Goal: Transaction & Acquisition: Book appointment/travel/reservation

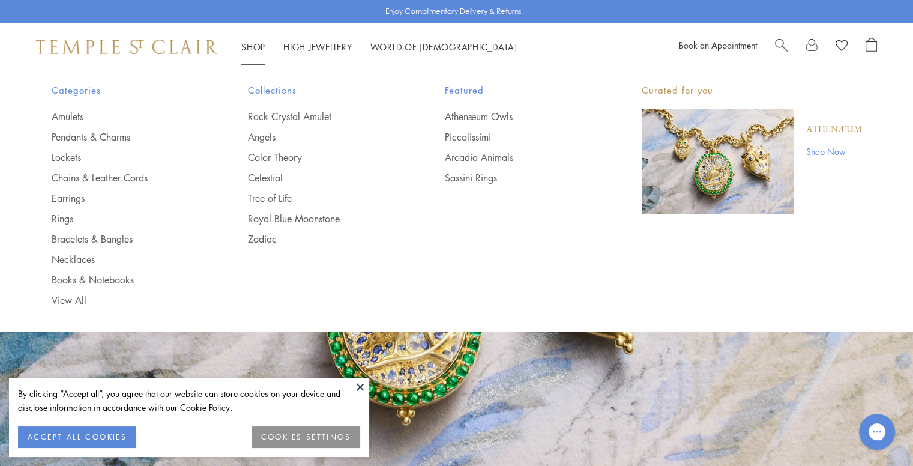
click at [250, 47] on link "Shop Shop" at bounding box center [253, 47] width 24 height 12
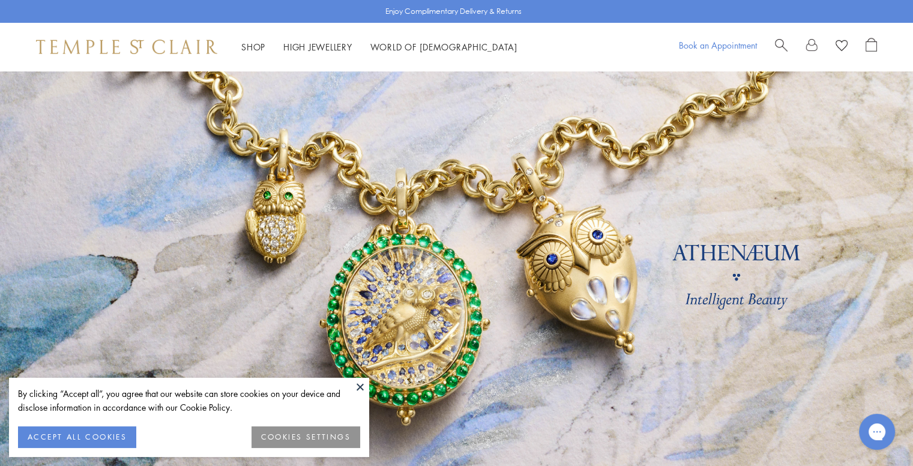
click at [694, 44] on link "Book an Appointment" at bounding box center [718, 45] width 78 height 12
click at [357, 389] on button at bounding box center [360, 387] width 18 height 18
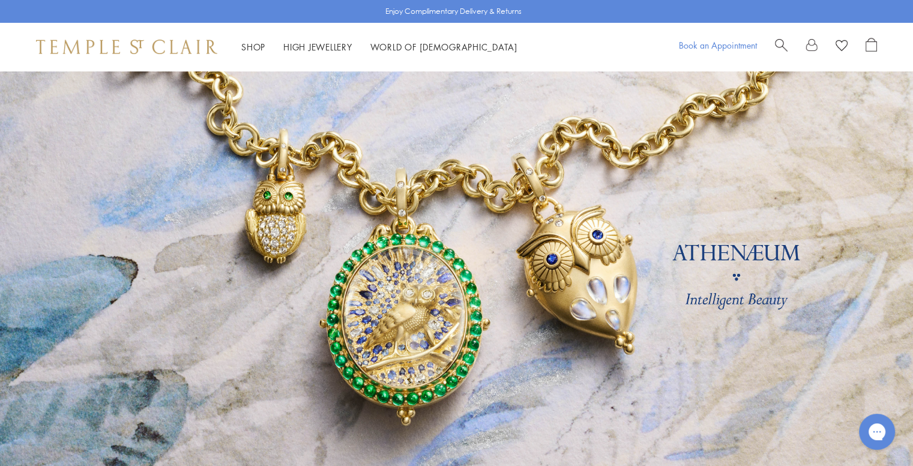
click at [722, 44] on link "Book an Appointment" at bounding box center [718, 45] width 78 height 12
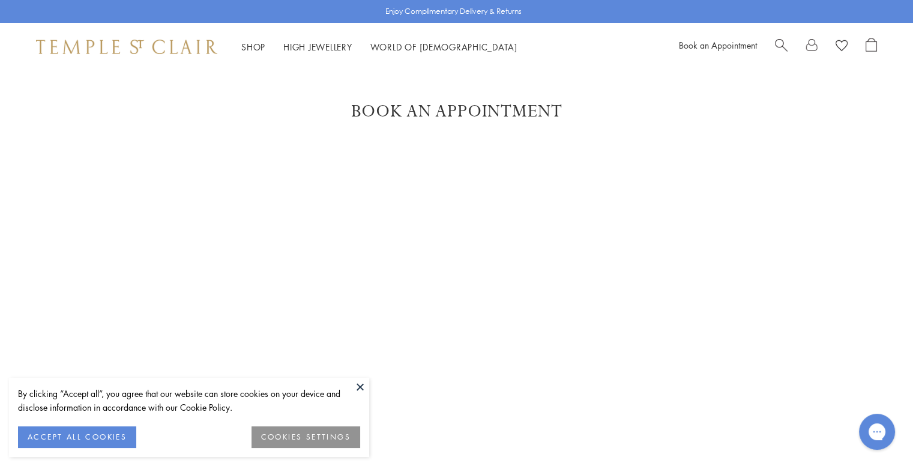
click at [361, 386] on button at bounding box center [360, 387] width 18 height 18
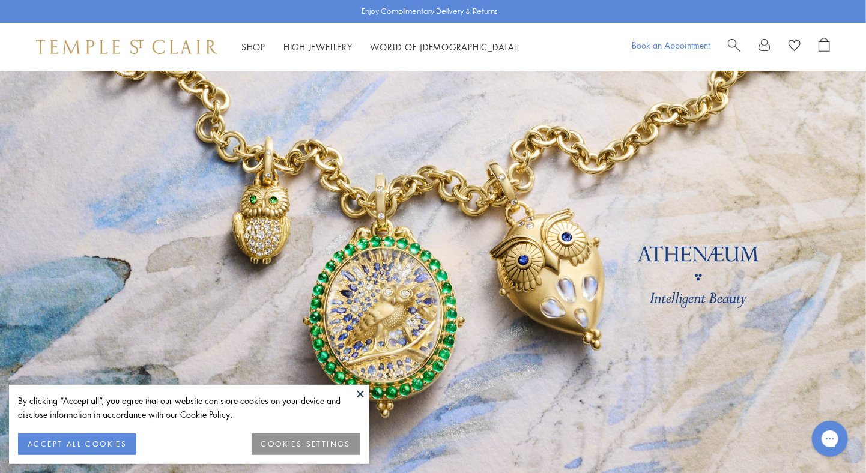
click at [669, 46] on link "Book an Appointment" at bounding box center [671, 45] width 78 height 12
